Goal: Information Seeking & Learning: Learn about a topic

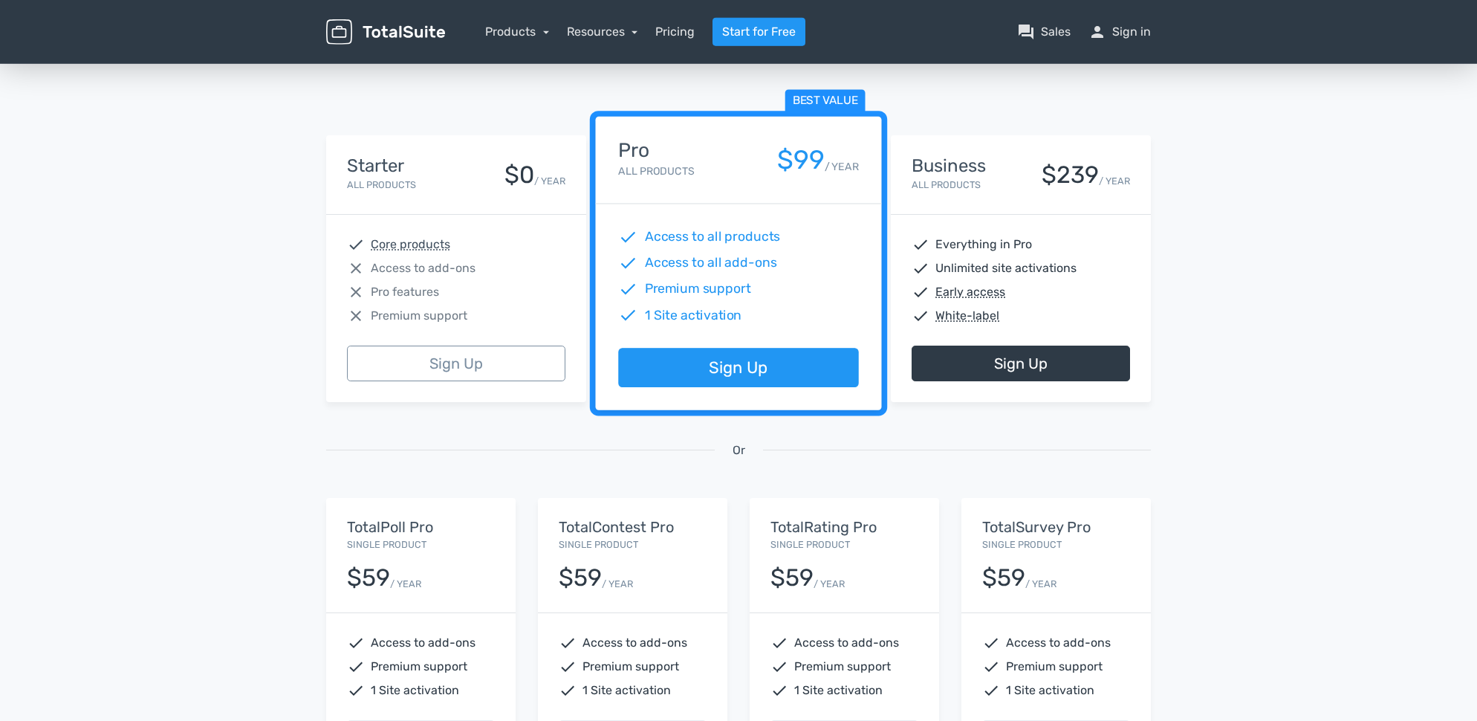
scroll to position [428, 0]
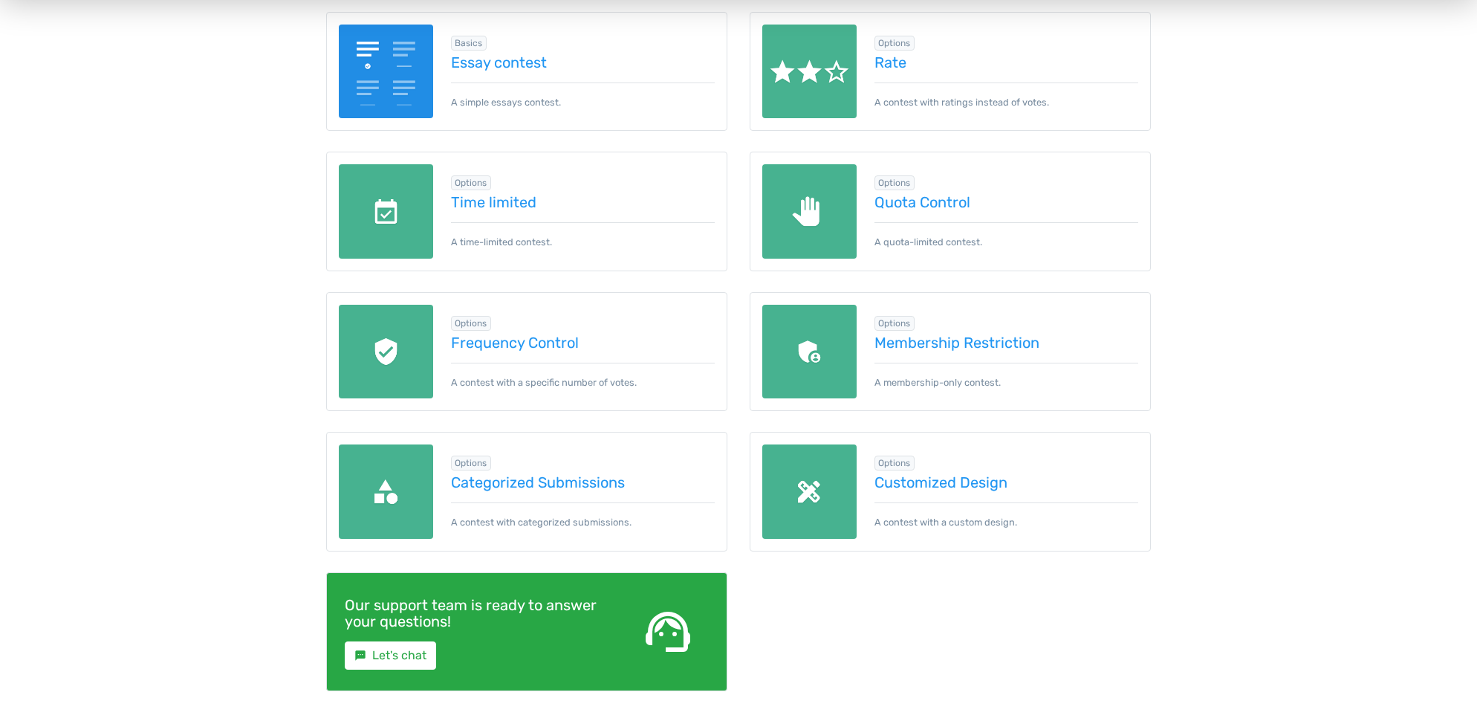
scroll to position [547, 0]
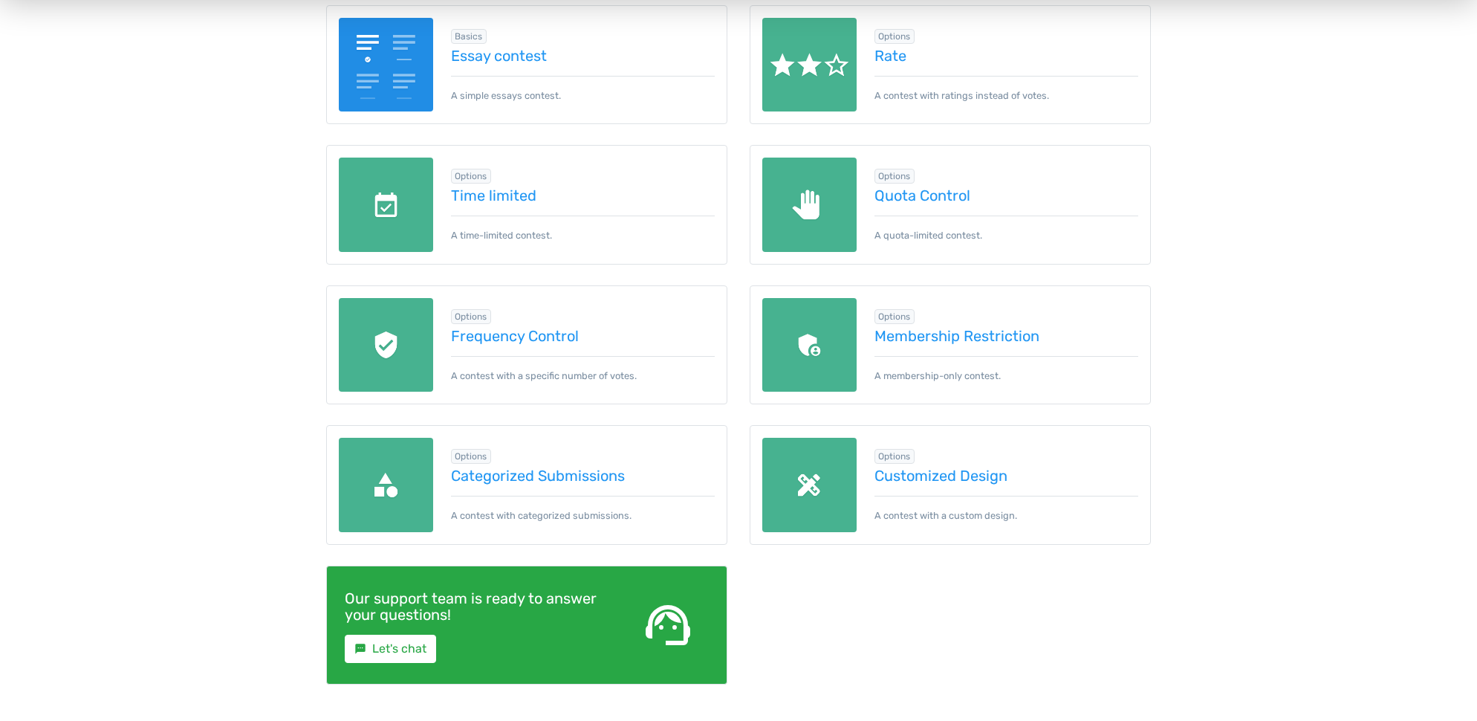
click at [819, 486] on img at bounding box center [809, 485] width 94 height 94
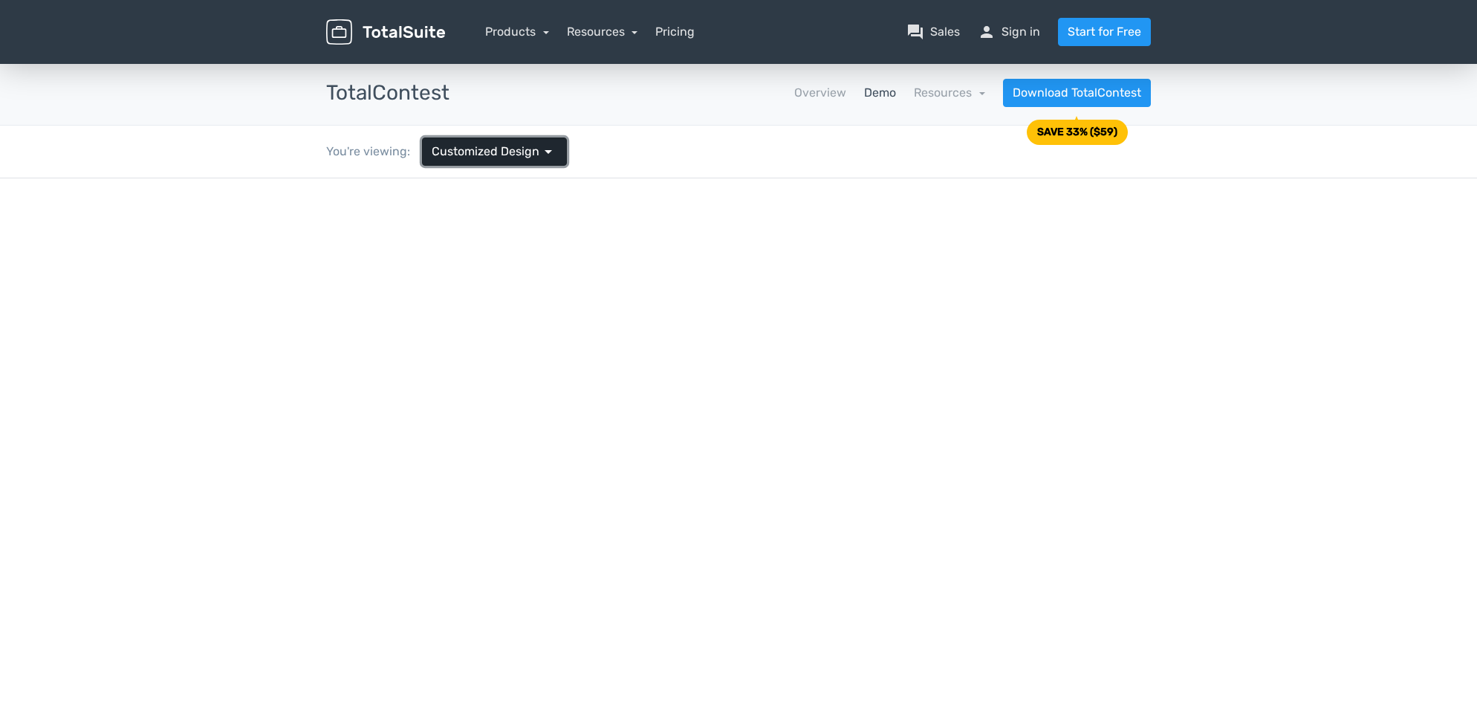
click at [549, 151] on span "arrow_drop_down" at bounding box center [548, 152] width 18 height 18
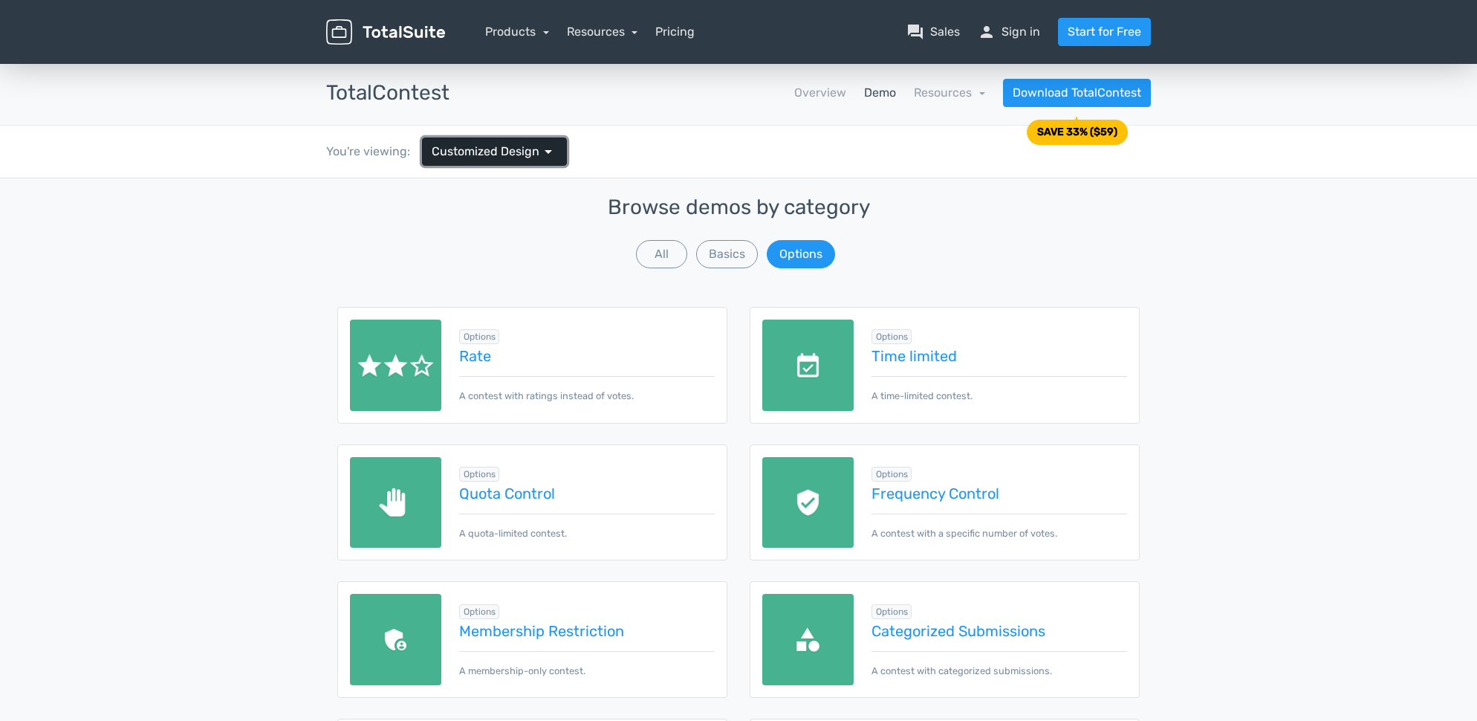
click at [549, 151] on span "arrow_drop_down" at bounding box center [548, 152] width 18 height 18
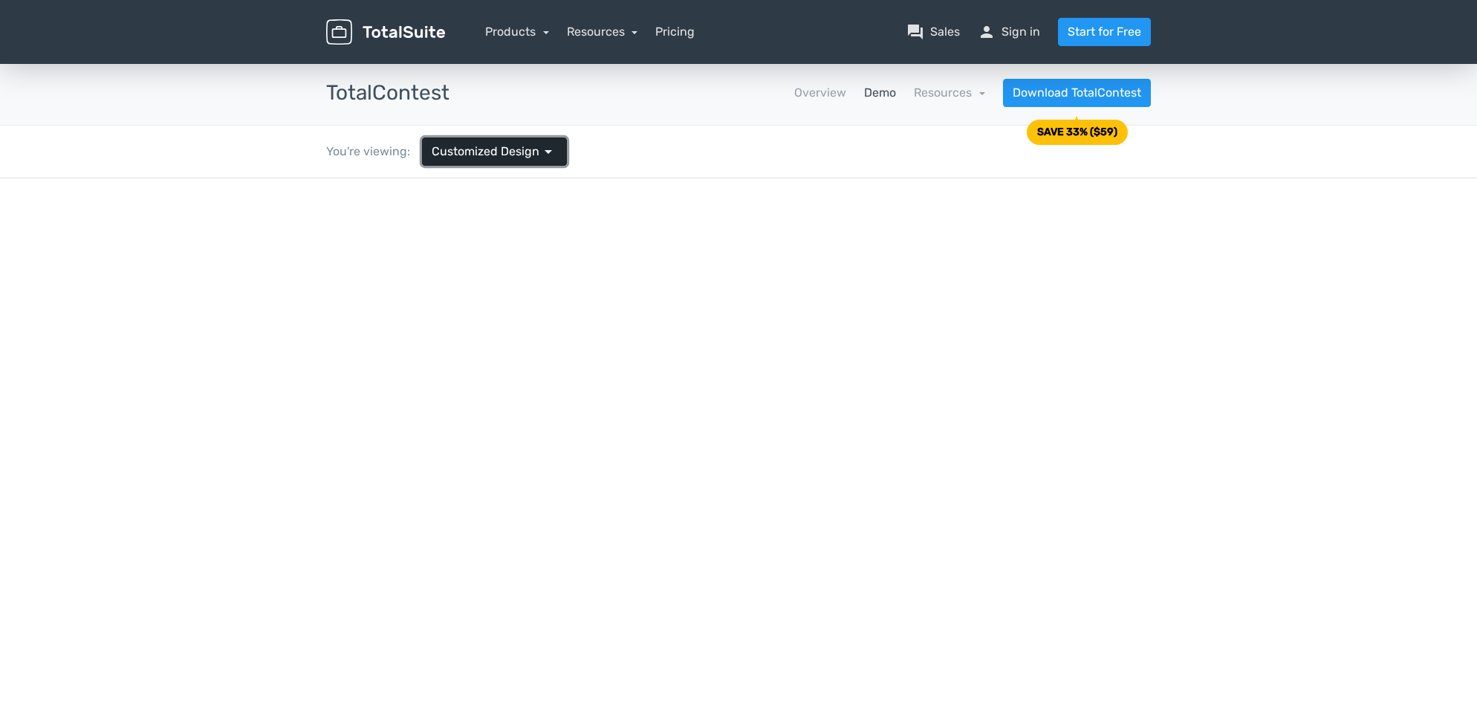
click at [549, 151] on span "arrow_drop_down" at bounding box center [548, 152] width 18 height 18
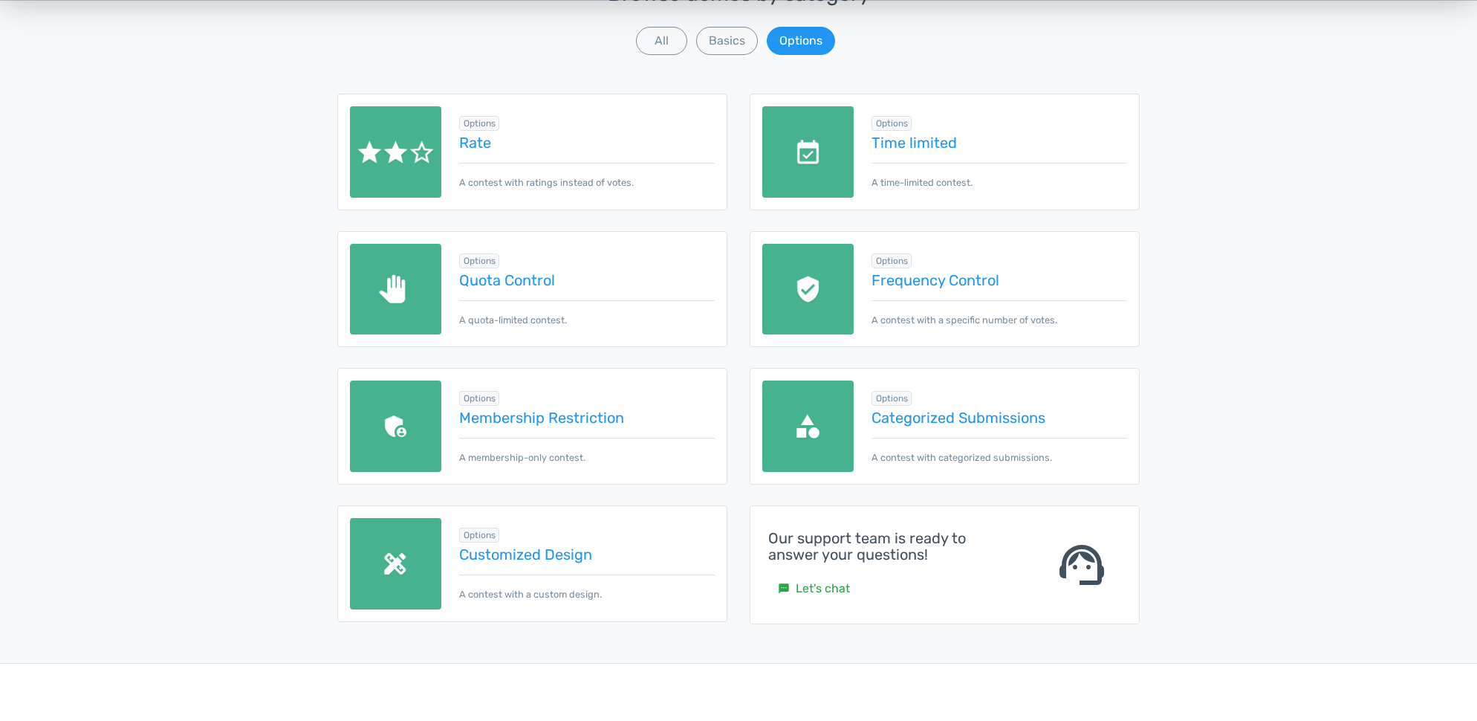
scroll to position [214, 0]
click at [533, 557] on link "Customized Design" at bounding box center [587, 553] width 256 height 16
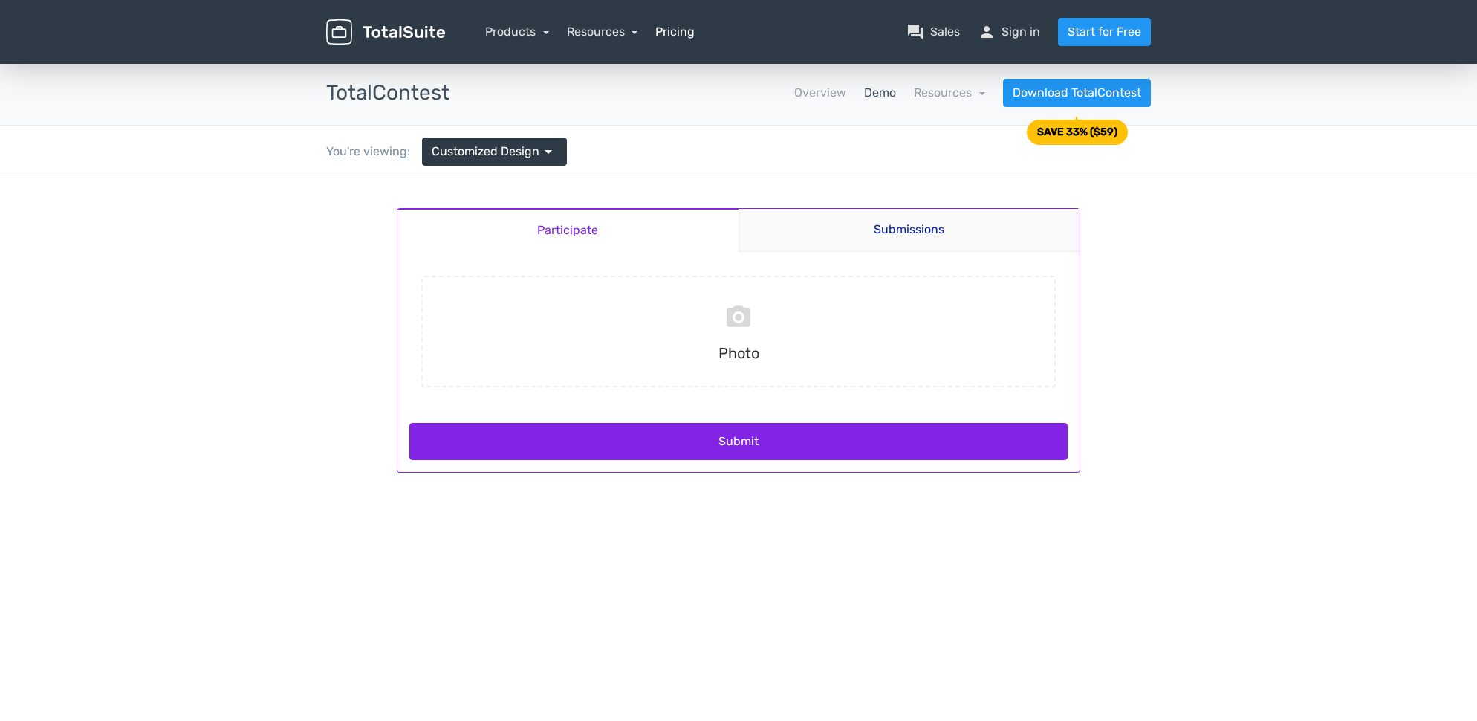
click at [672, 26] on link "Pricing" at bounding box center [674, 32] width 39 height 18
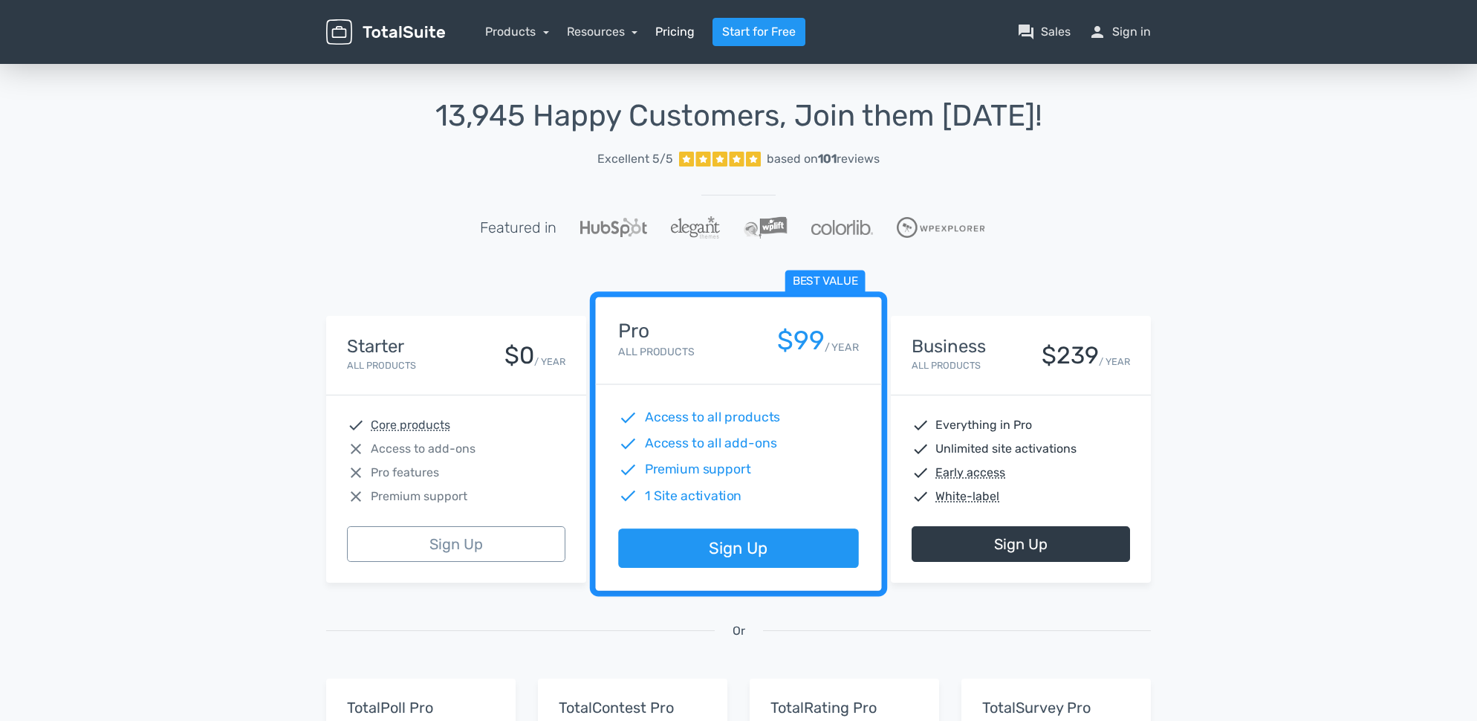
click at [683, 40] on link "Pricing" at bounding box center [674, 32] width 39 height 18
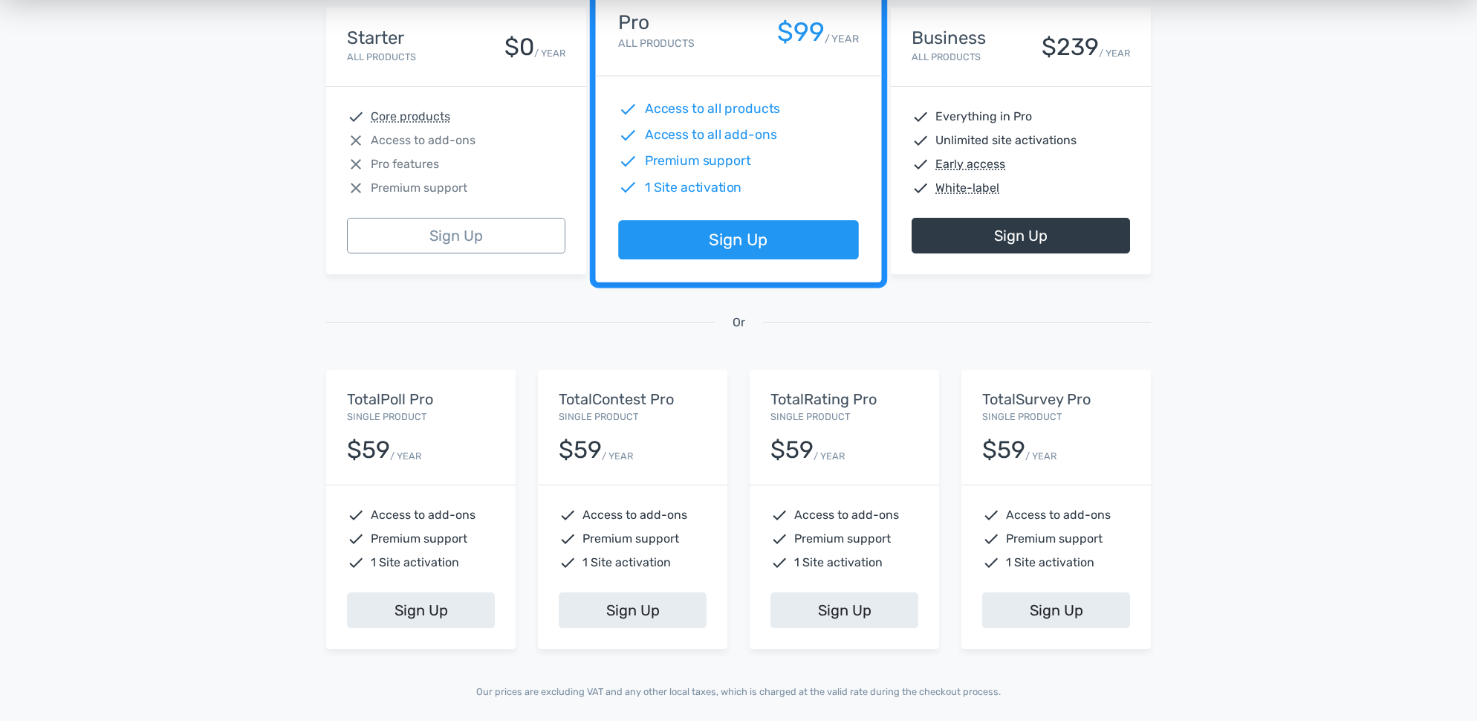
scroll to position [380, 0]
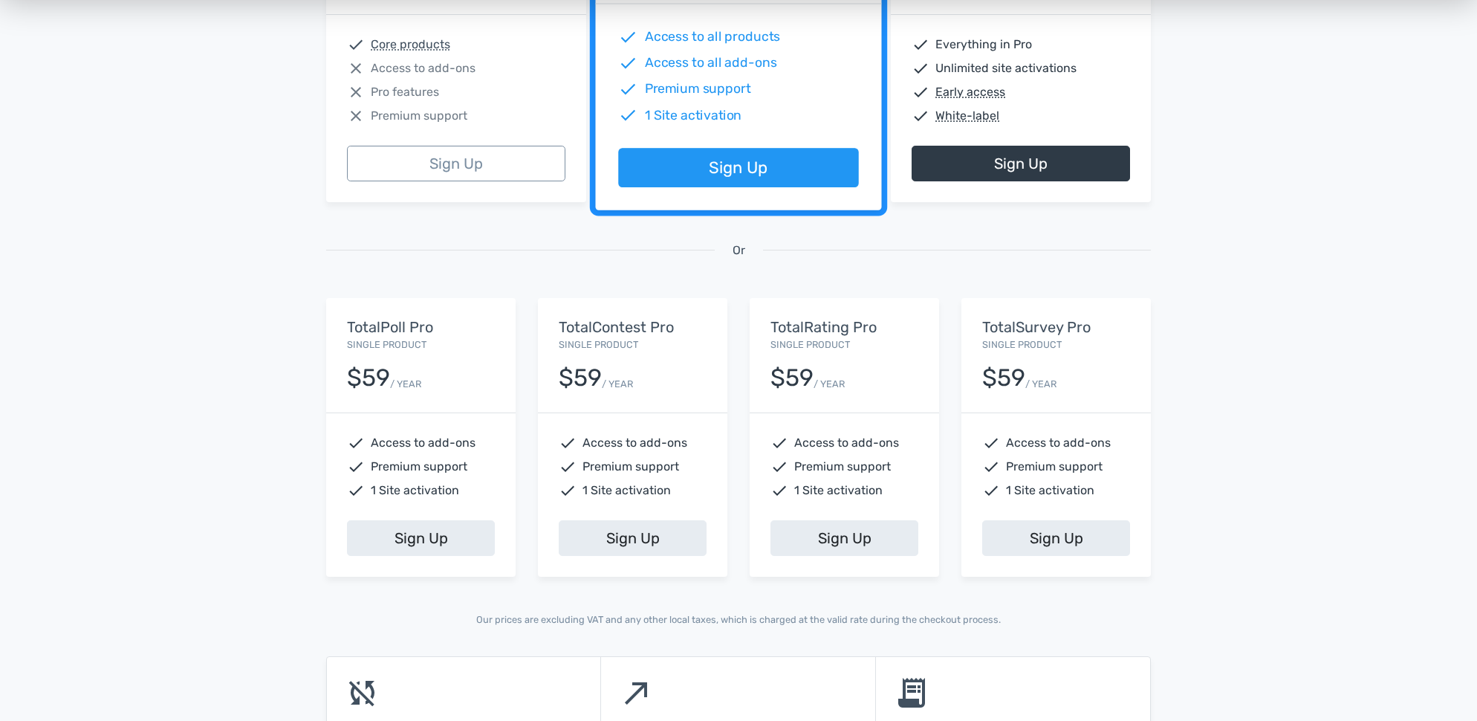
click at [187, 229] on div "13,945 Happy Customers, Join them Today! Excellent 5/5 based on 101 reviews Fea…" at bounding box center [738, 168] width 1477 height 975
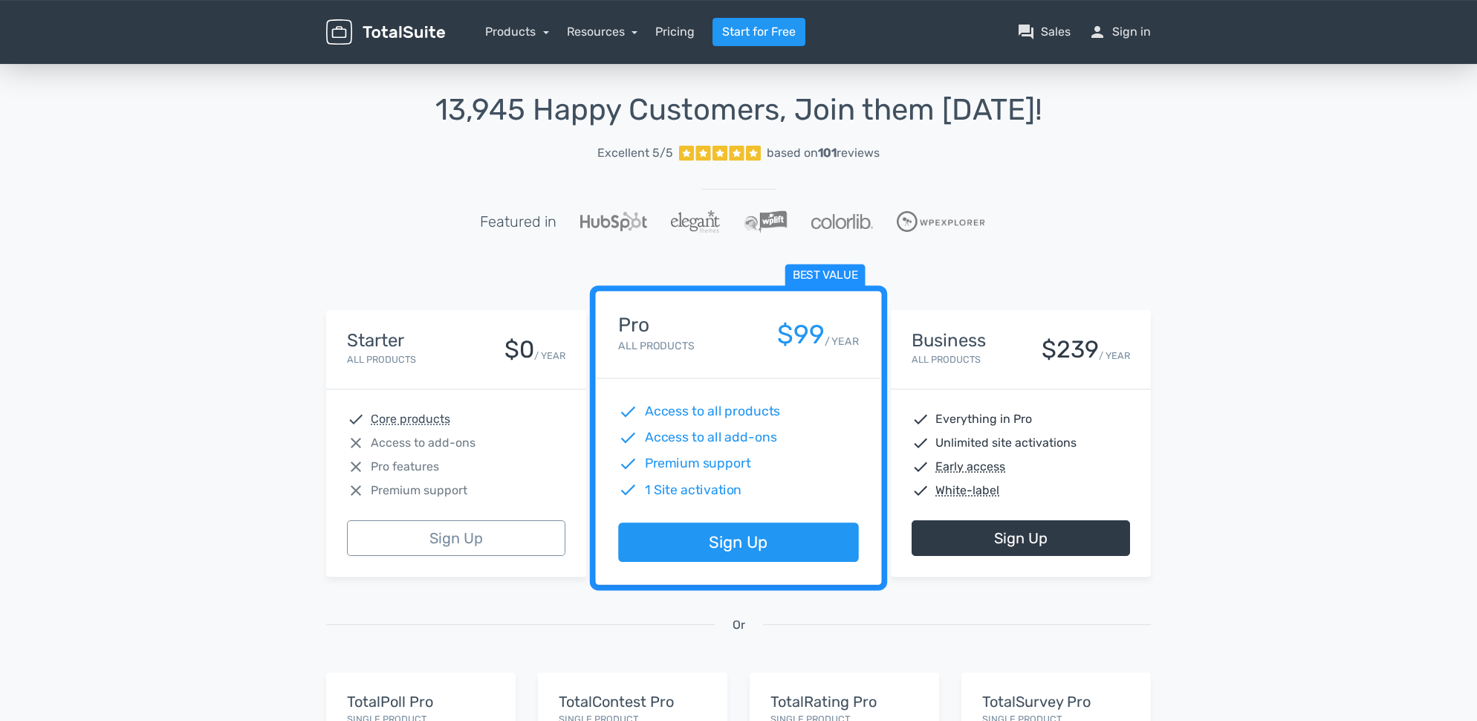
scroll to position [0, 0]
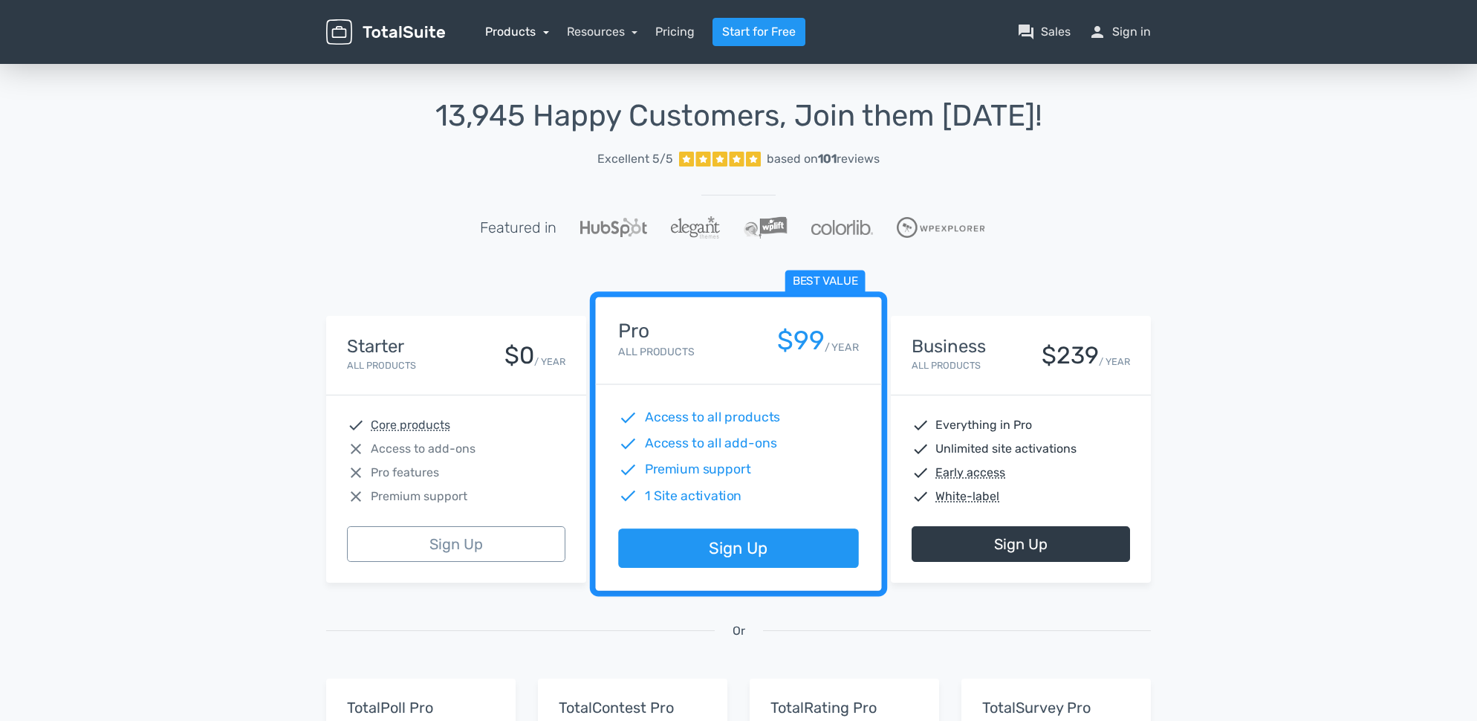
click at [536, 30] on link "Products" at bounding box center [517, 32] width 64 height 14
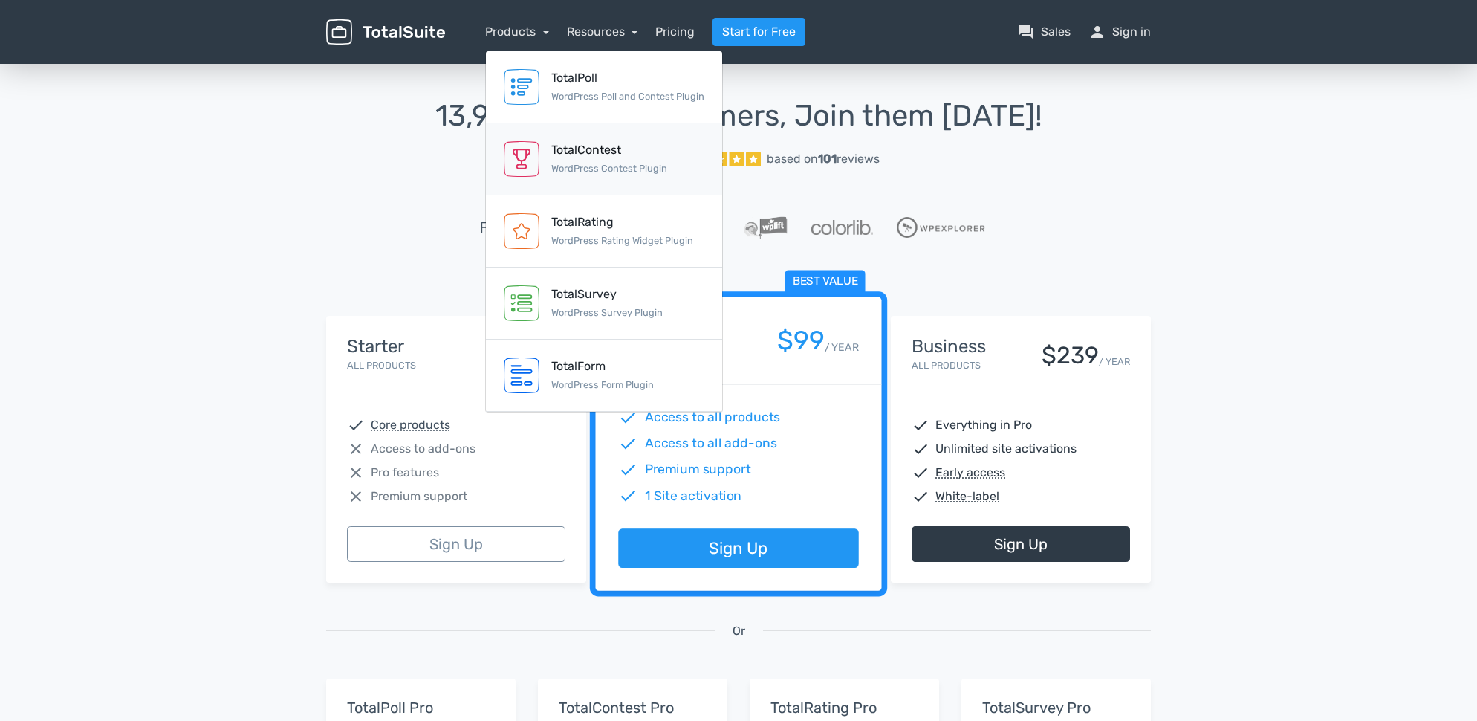
click at [558, 154] on div "TotalContest" at bounding box center [609, 150] width 116 height 18
